Goal: Complete application form

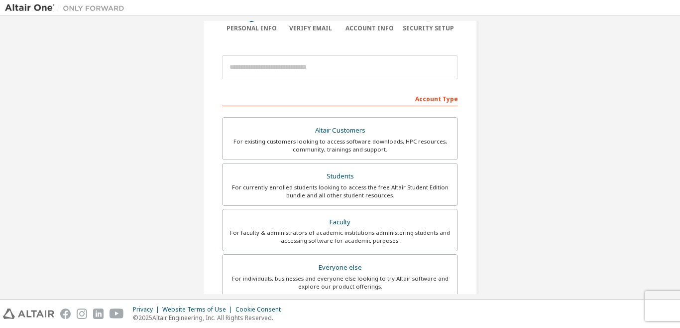
scroll to position [90, 0]
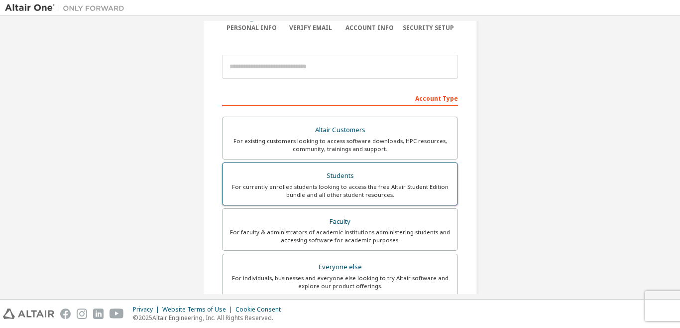
click at [288, 166] on label "Students For currently enrolled students looking to access the free Altair Stud…" at bounding box center [340, 183] width 236 height 43
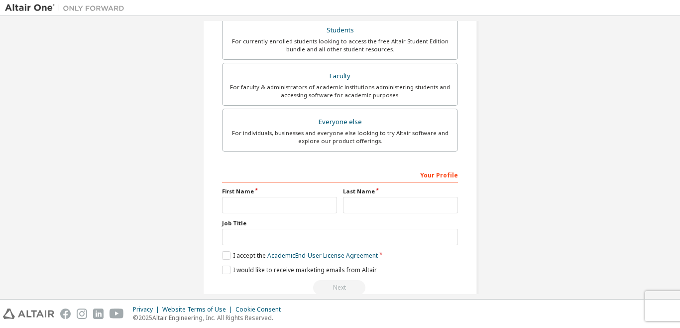
scroll to position [261, 0]
click at [248, 206] on input "text" at bounding box center [279, 204] width 115 height 16
type input "*****"
click at [352, 207] on input "text" at bounding box center [400, 204] width 115 height 16
type input "********"
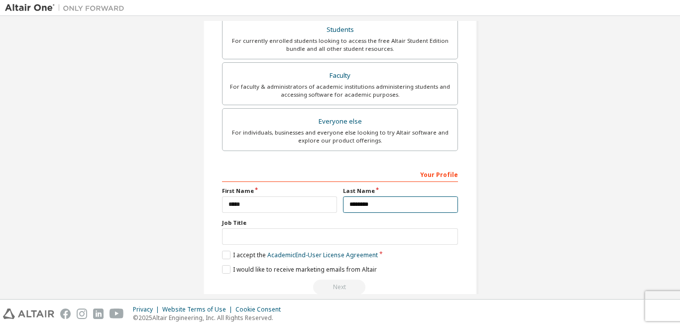
scroll to position [280, 0]
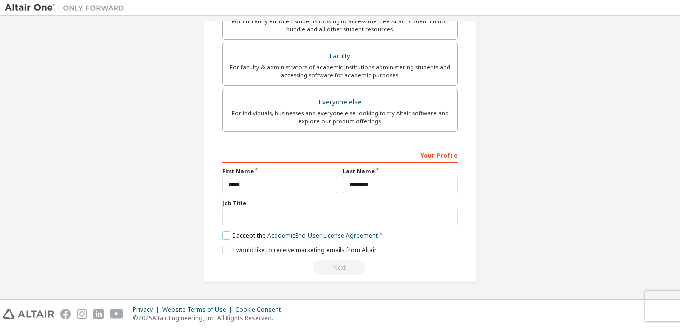
click at [222, 235] on label "I accept the Academic End-User License Agreement" at bounding box center [300, 235] width 156 height 8
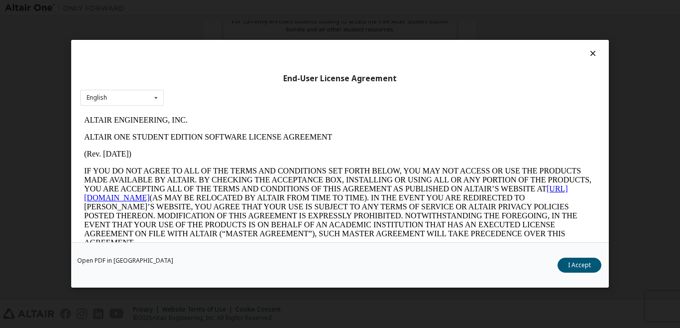
scroll to position [0, 0]
click at [573, 261] on button "I Accept" at bounding box center [580, 265] width 44 height 15
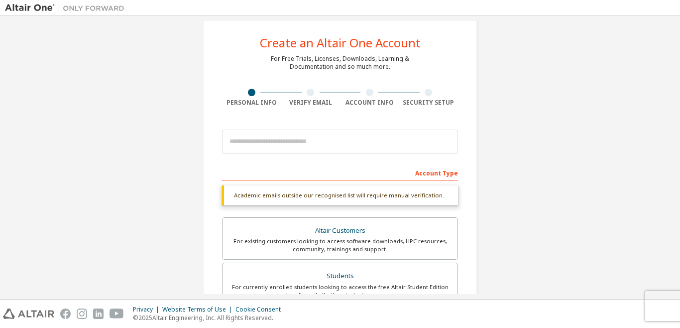
scroll to position [12, 0]
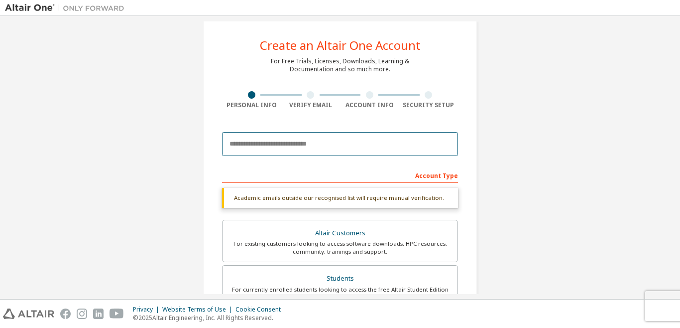
click at [292, 140] on input "email" at bounding box center [340, 144] width 236 height 24
type input "**********"
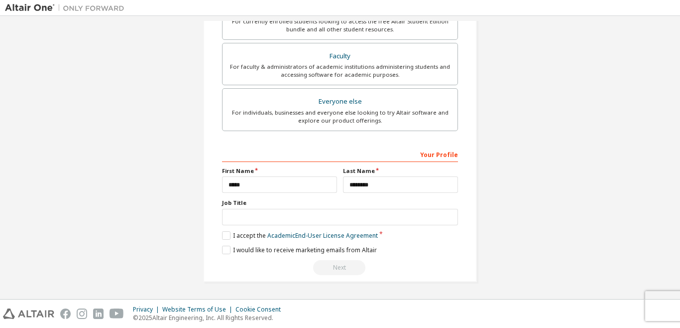
scroll to position [216, 0]
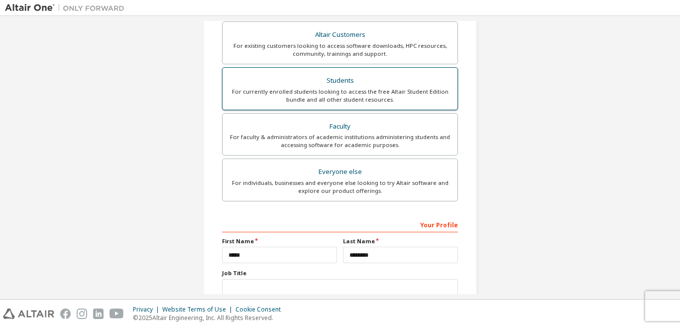
click at [314, 99] on div "For currently enrolled students looking to access the free Altair Student Editi…" at bounding box center [340, 96] width 223 height 16
click at [312, 94] on div "For currently enrolled students looking to access the free Altair Student Editi…" at bounding box center [340, 96] width 223 height 16
click at [318, 84] on div "Students" at bounding box center [340, 81] width 223 height 14
click at [319, 87] on div "Students" at bounding box center [340, 81] width 223 height 14
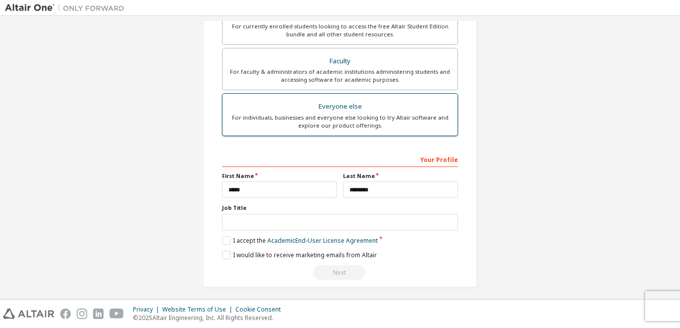
scroll to position [286, 0]
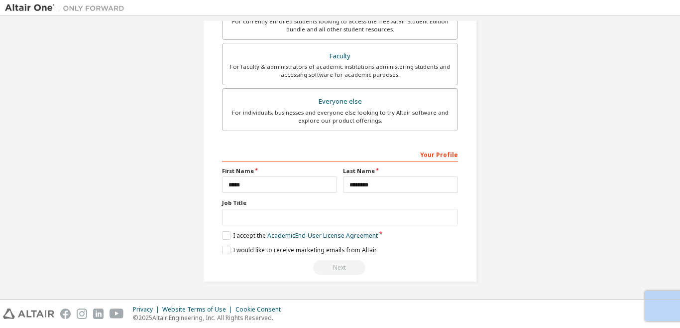
drag, startPoint x: 325, startPoint y: 268, endPoint x: 304, endPoint y: 196, distance: 75.2
click at [304, 196] on div "**********" at bounding box center [340, 210] width 236 height 129
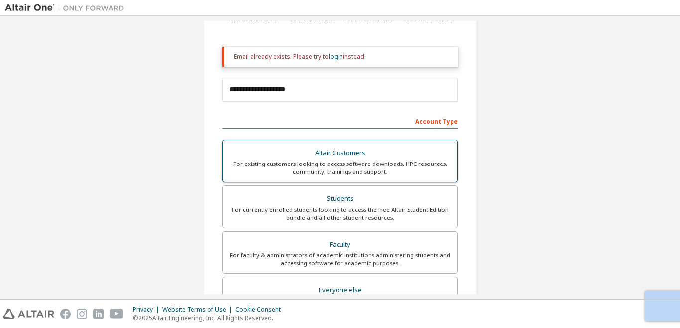
scroll to position [99, 0]
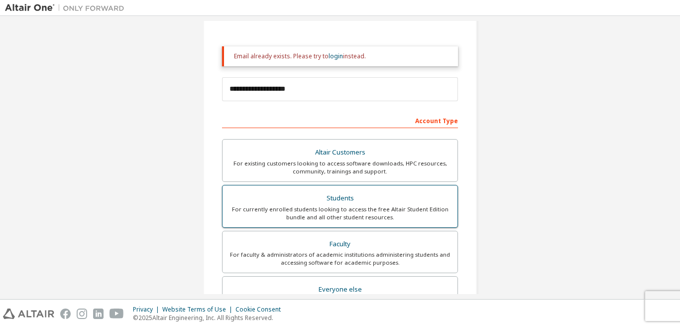
click at [354, 197] on div "Students" at bounding box center [340, 198] width 223 height 14
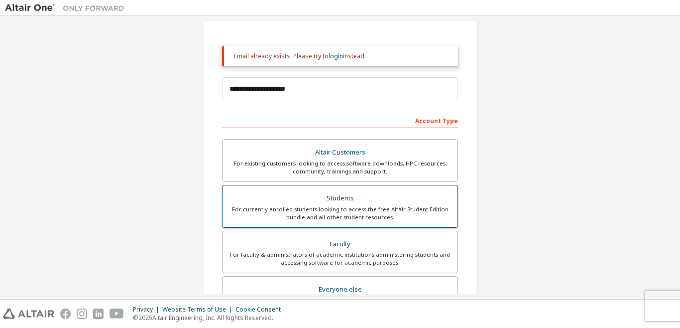
click at [354, 197] on div "Students" at bounding box center [340, 198] width 223 height 14
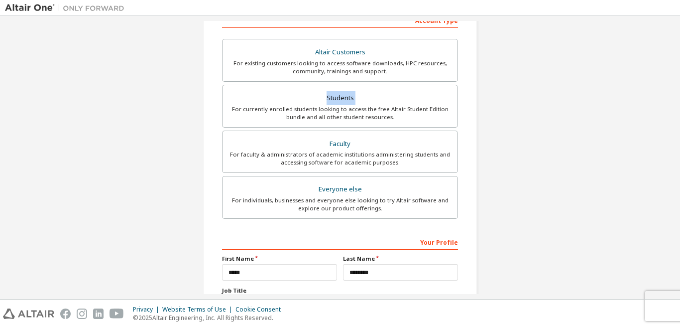
scroll to position [172, 0]
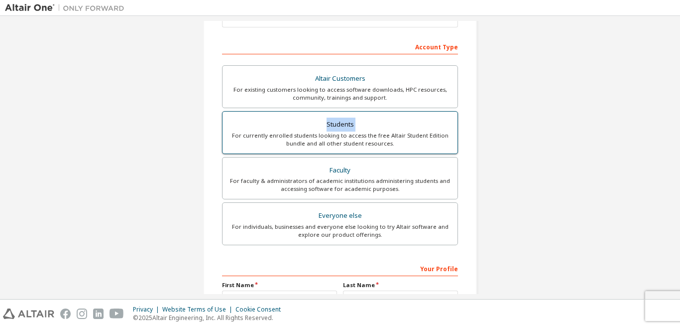
click at [300, 125] on div "Students" at bounding box center [340, 125] width 223 height 14
click at [291, 135] on div "For currently enrolled students looking to access the free Altair Student Editi…" at bounding box center [340, 139] width 223 height 16
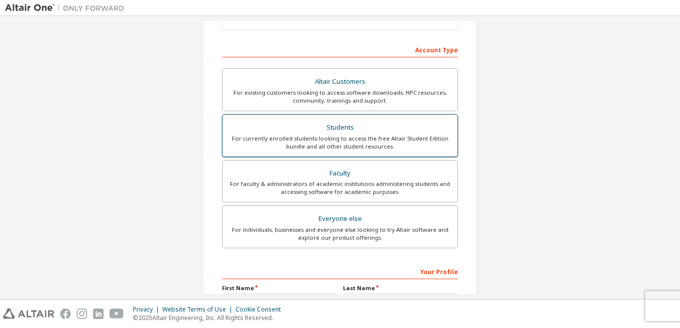
scroll to position [169, 0]
click at [291, 135] on div "For currently enrolled students looking to access the free Altair Student Editi…" at bounding box center [340, 143] width 223 height 16
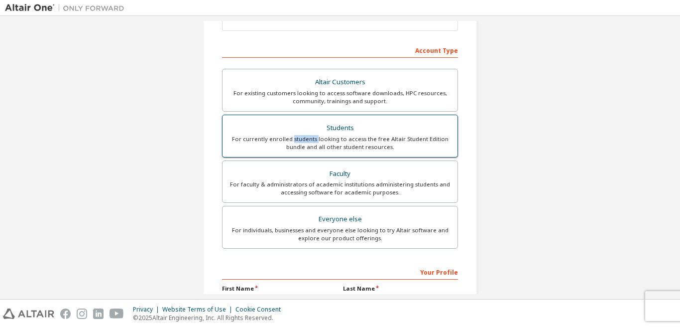
click at [291, 135] on div "For currently enrolled students looking to access the free Altair Student Editi…" at bounding box center [340, 143] width 223 height 16
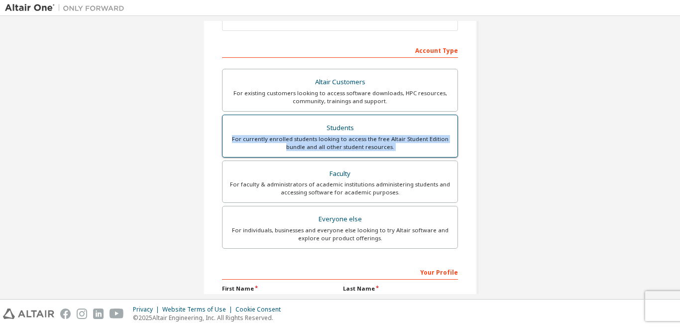
click at [291, 135] on div "For currently enrolled students looking to access the free Altair Student Editi…" at bounding box center [340, 143] width 223 height 16
click at [250, 146] on div "For currently enrolled students looking to access the free Altair Student Editi…" at bounding box center [340, 143] width 223 height 16
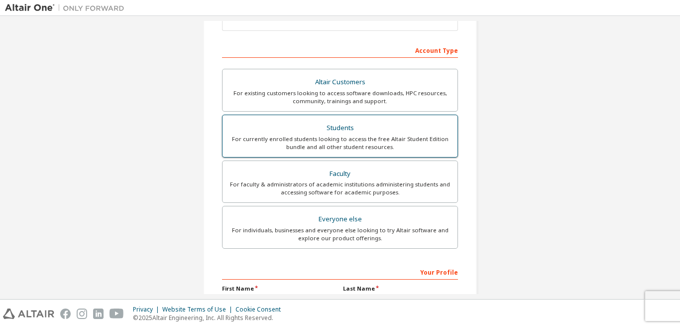
drag, startPoint x: 429, startPoint y: 135, endPoint x: 422, endPoint y: 123, distance: 14.1
click at [422, 123] on div "Students" at bounding box center [340, 128] width 223 height 14
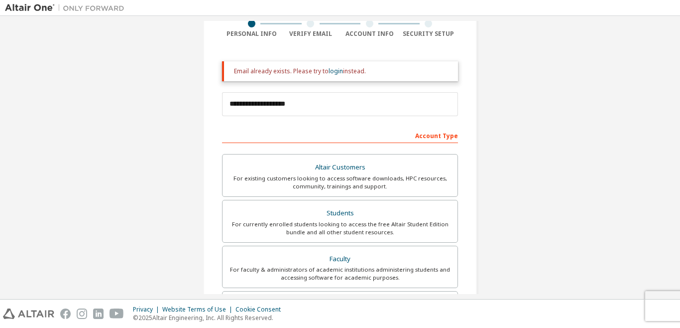
scroll to position [0, 0]
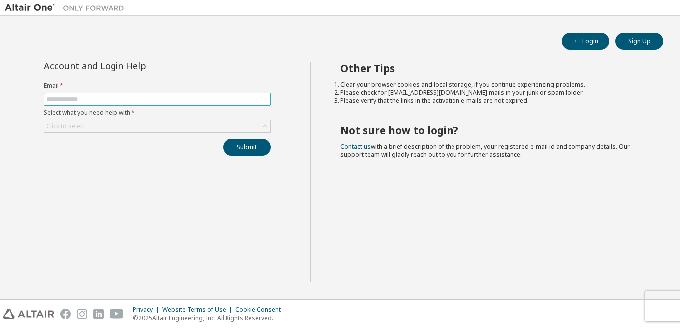
click at [216, 97] on input "text" at bounding box center [157, 99] width 222 height 8
type input "**********"
click at [149, 122] on div "Click to select" at bounding box center [157, 126] width 226 height 12
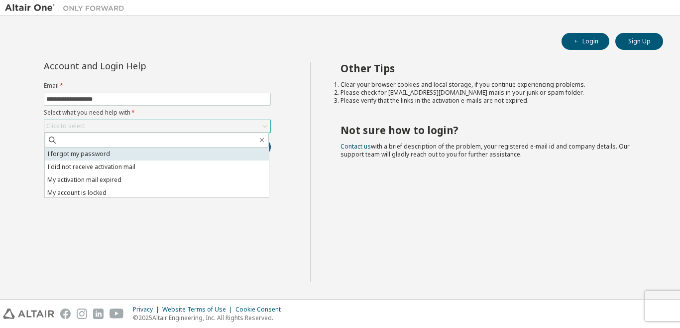
click at [133, 151] on li "I forgot my password" at bounding box center [157, 153] width 224 height 13
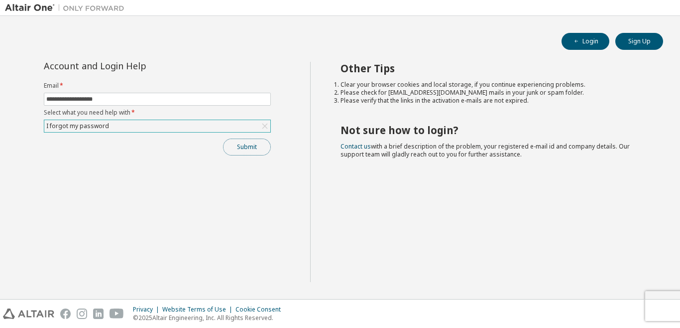
click at [242, 150] on button "Submit" at bounding box center [247, 146] width 48 height 17
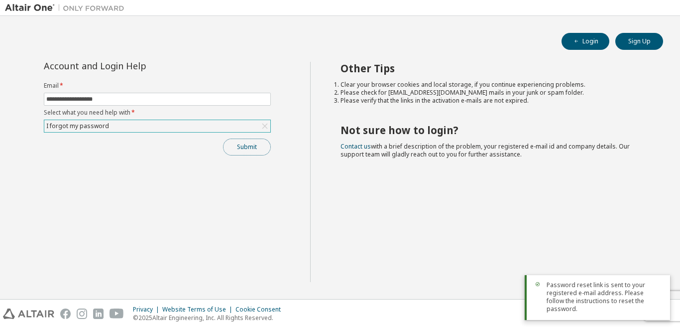
click at [235, 141] on button "Submit" at bounding box center [247, 146] width 48 height 17
click at [588, 38] on button "Login" at bounding box center [586, 41] width 48 height 17
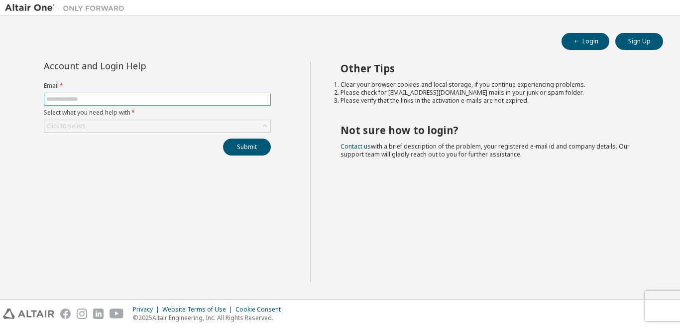
drag, startPoint x: 194, startPoint y: 86, endPoint x: 186, endPoint y: 96, distance: 12.8
click at [186, 96] on form "Email * Select what you need help with * Click to select" at bounding box center [157, 107] width 227 height 51
click at [186, 96] on input "text" at bounding box center [157, 99] width 222 height 8
type input "**********"
click at [147, 123] on div "Click to select" at bounding box center [157, 126] width 226 height 12
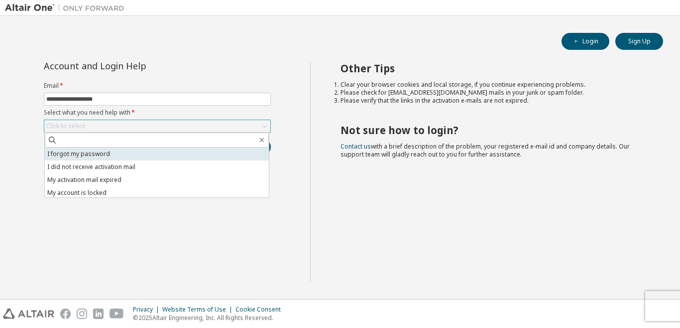
click at [129, 159] on li "I forgot my password" at bounding box center [157, 153] width 224 height 13
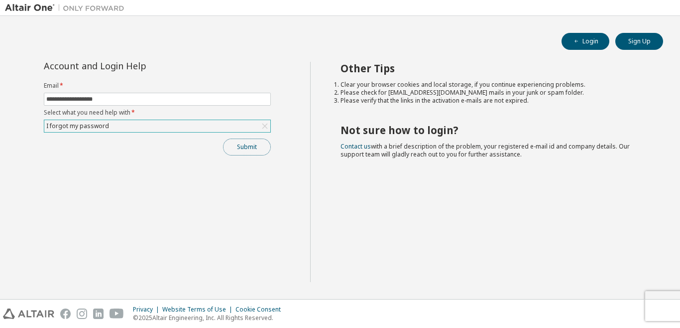
click at [244, 147] on button "Submit" at bounding box center [247, 146] width 48 height 17
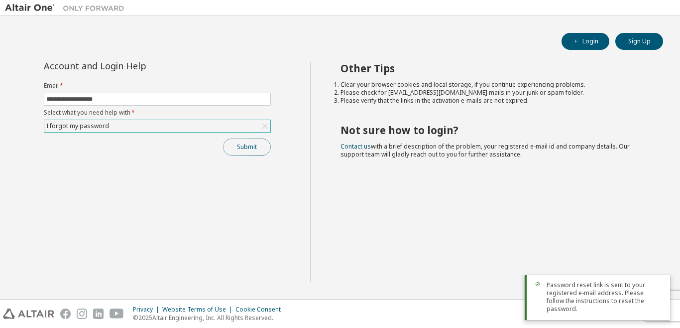
click at [249, 147] on button "Submit" at bounding box center [247, 146] width 48 height 17
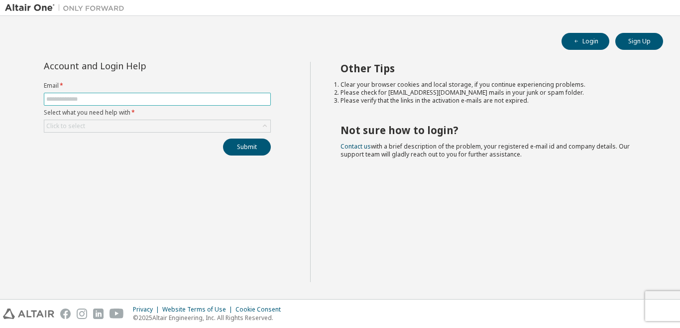
click at [149, 95] on span at bounding box center [157, 99] width 227 height 13
drag, startPoint x: 145, startPoint y: 97, endPoint x: 138, endPoint y: 119, distance: 23.5
click at [138, 119] on form "Email * Select what you need help with * Click to select" at bounding box center [157, 107] width 227 height 51
type input "**********"
click at [138, 119] on form "**********" at bounding box center [157, 107] width 227 height 51
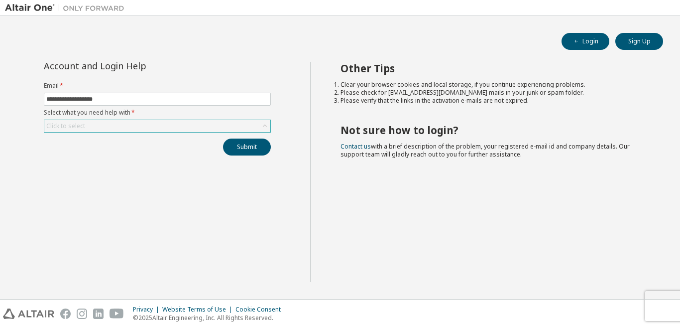
click at [138, 122] on div "Click to select" at bounding box center [157, 126] width 226 height 12
